Goal: Information Seeking & Learning: Learn about a topic

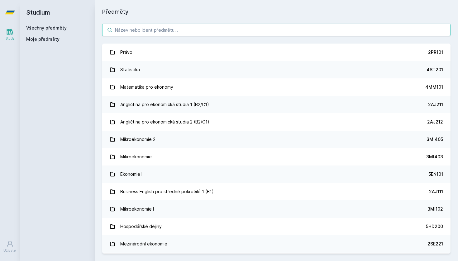
click at [204, 28] on input "search" at bounding box center [276, 30] width 348 height 12
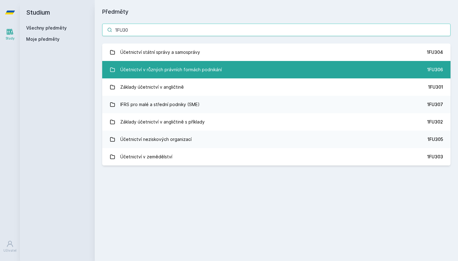
type input "1FU30"
click at [265, 76] on link "Účetnictví v různých právních formách podnikání 1FU306" at bounding box center [276, 69] width 348 height 17
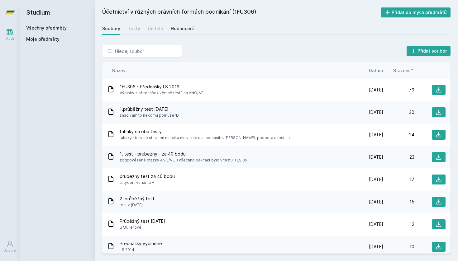
click at [186, 30] on div "Hodnocení" at bounding box center [182, 29] width 23 height 6
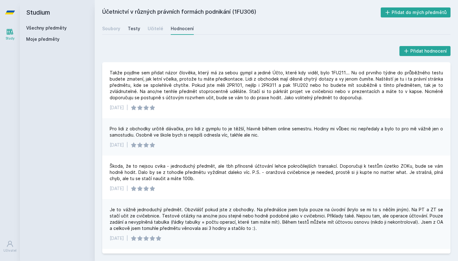
click at [135, 31] on div "Testy" at bounding box center [134, 29] width 12 height 6
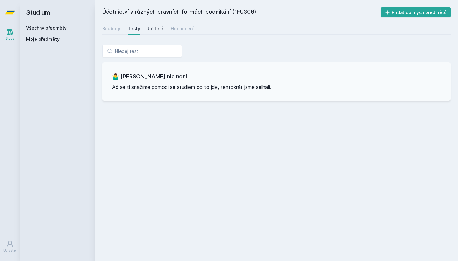
click at [148, 31] on div "Učitelé" at bounding box center [156, 29] width 16 height 6
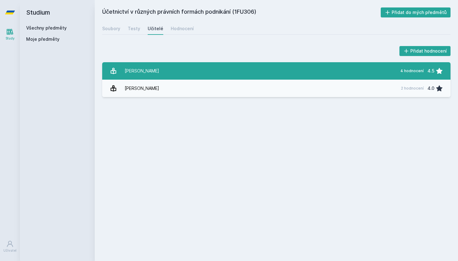
click at [153, 73] on div "[PERSON_NAME]" at bounding box center [142, 71] width 35 height 12
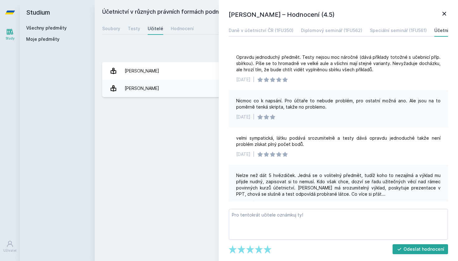
click at [444, 14] on icon at bounding box center [444, 14] width 4 height 4
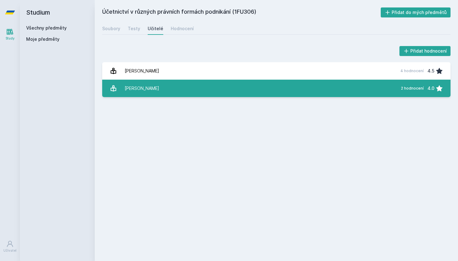
click at [274, 94] on link "[PERSON_NAME] 2 hodnocení 4.0" at bounding box center [276, 88] width 348 height 17
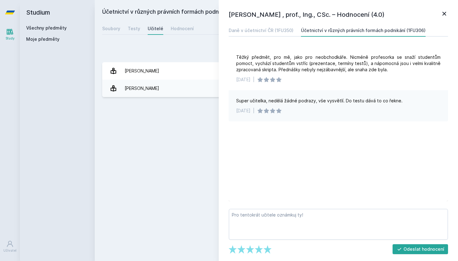
click at [444, 14] on icon at bounding box center [444, 14] width 4 height 4
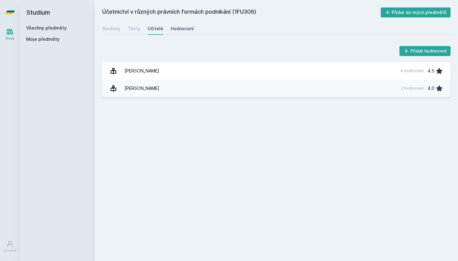
click at [186, 31] on div "Hodnocení" at bounding box center [182, 29] width 23 height 6
